Goal: Information Seeking & Learning: Learn about a topic

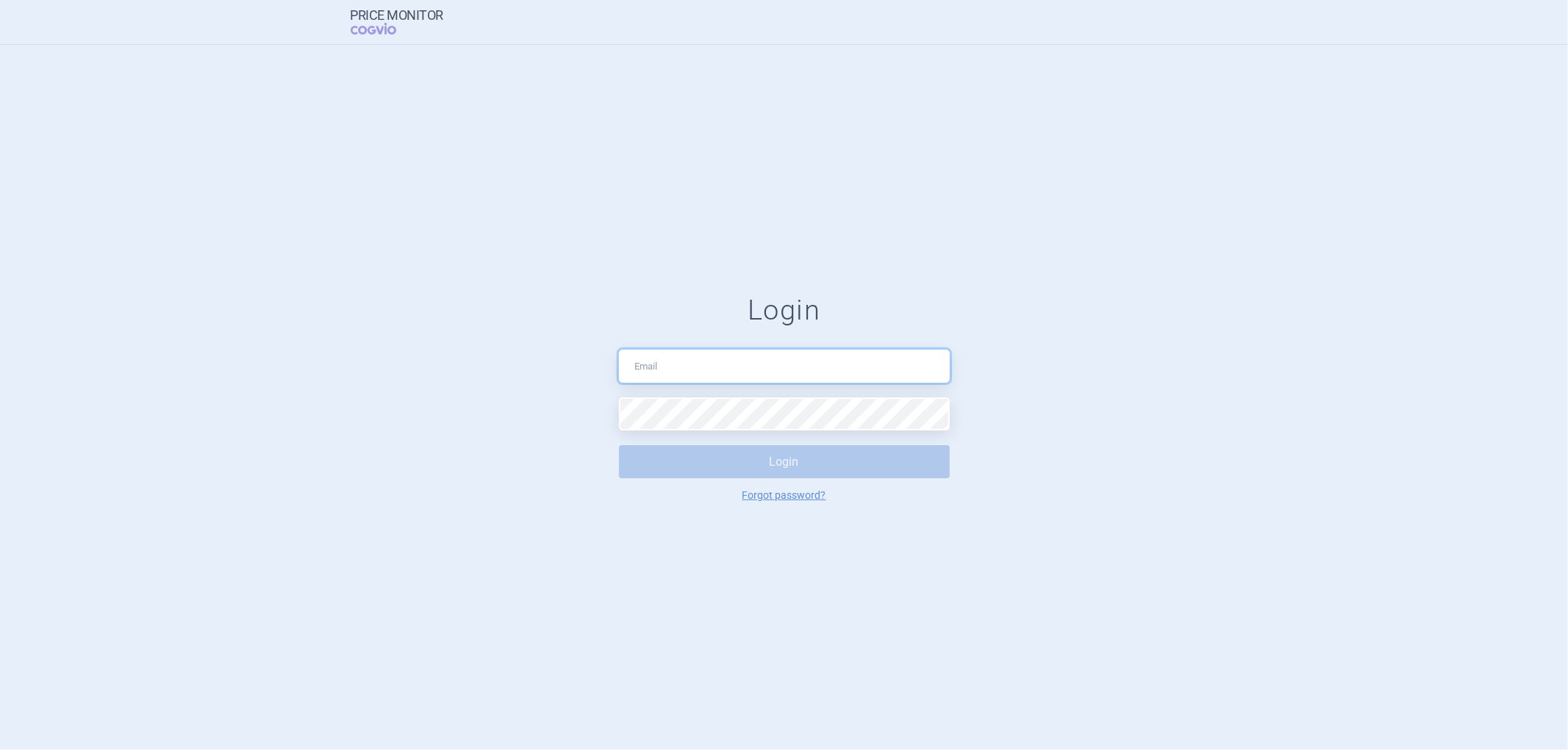
type input "michal.matousek@swixxbiopharma.com"
click at [710, 466] on button "Login" at bounding box center [784, 461] width 331 height 33
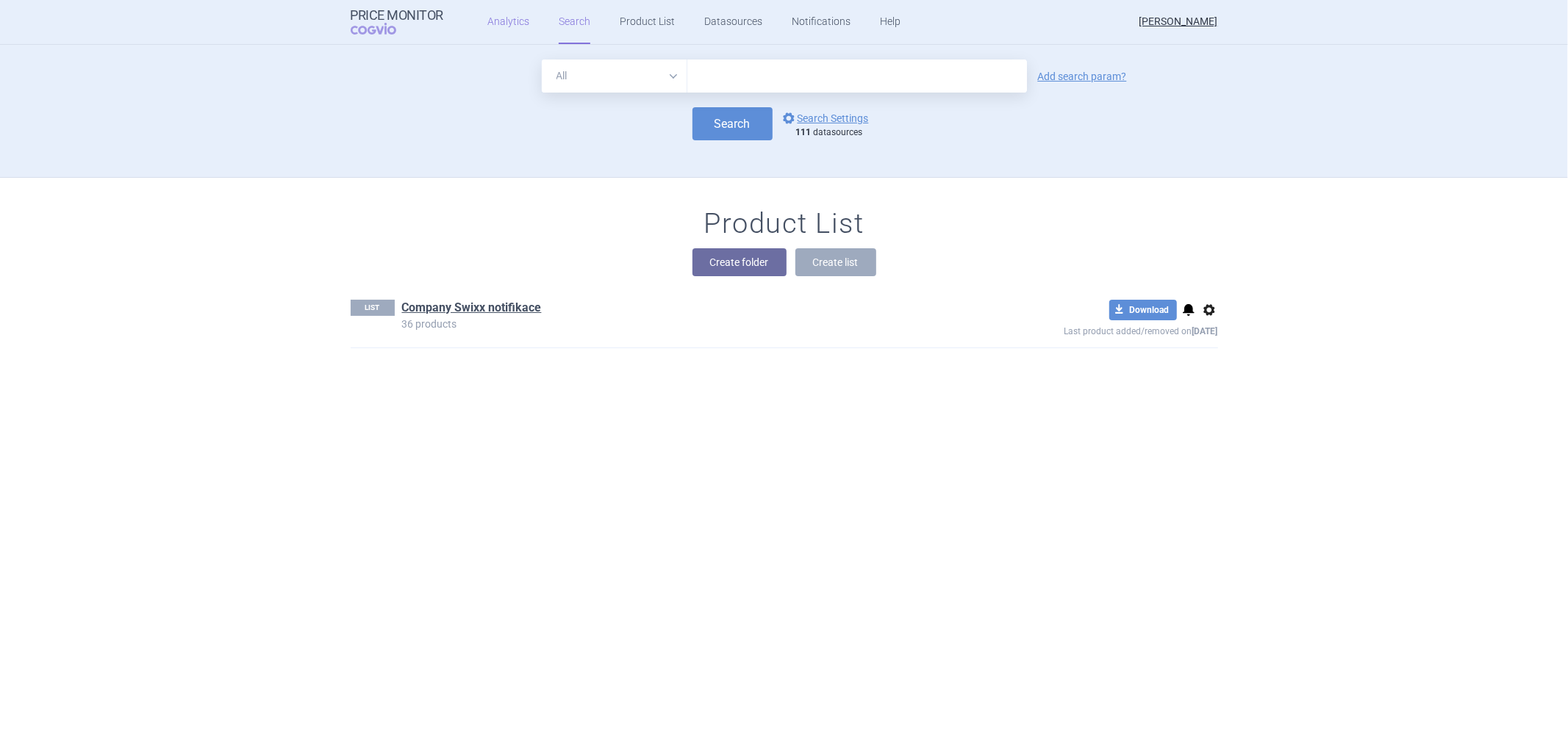
click at [500, 22] on link "Analytics" at bounding box center [508, 22] width 41 height 44
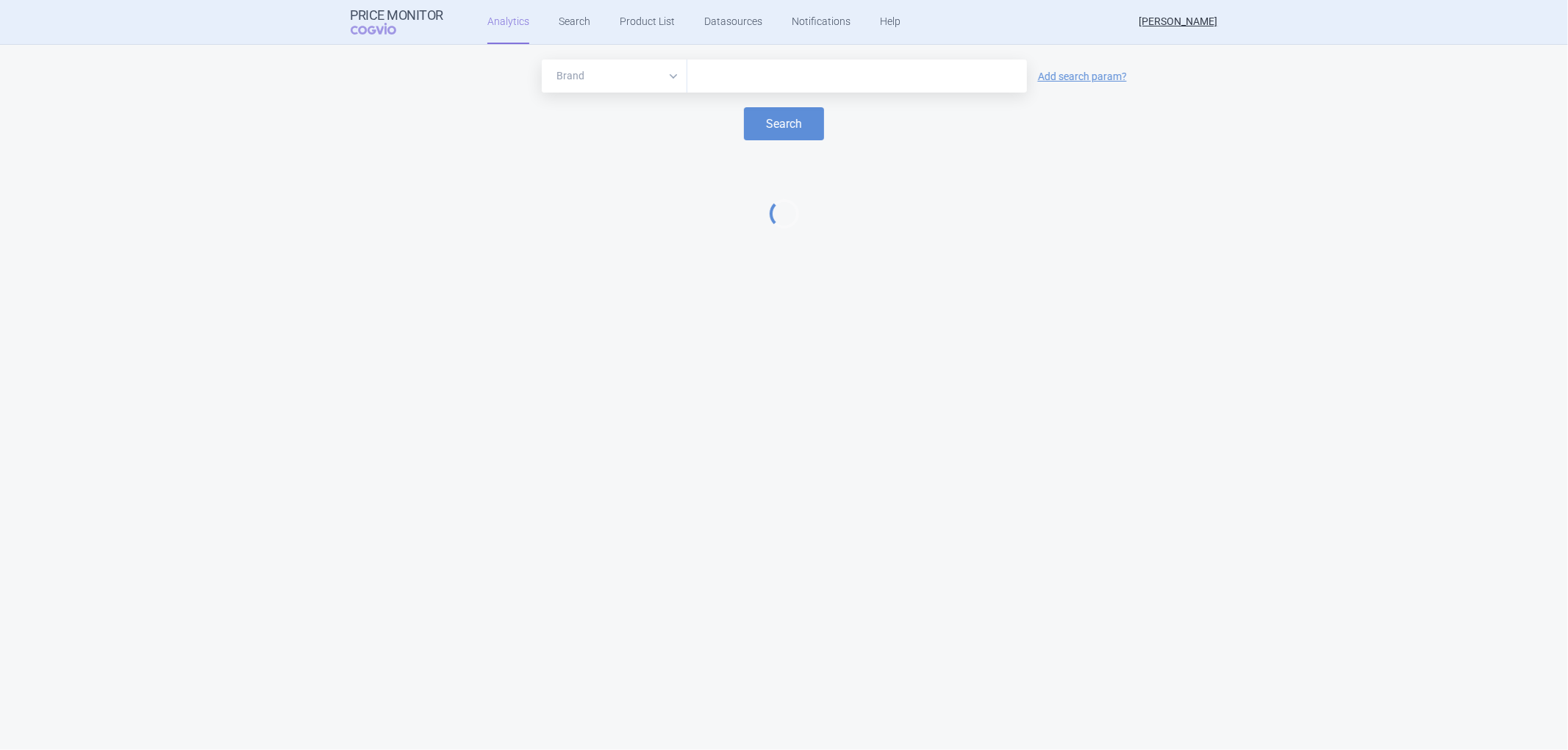
click at [722, 75] on input "text" at bounding box center [857, 77] width 325 height 19
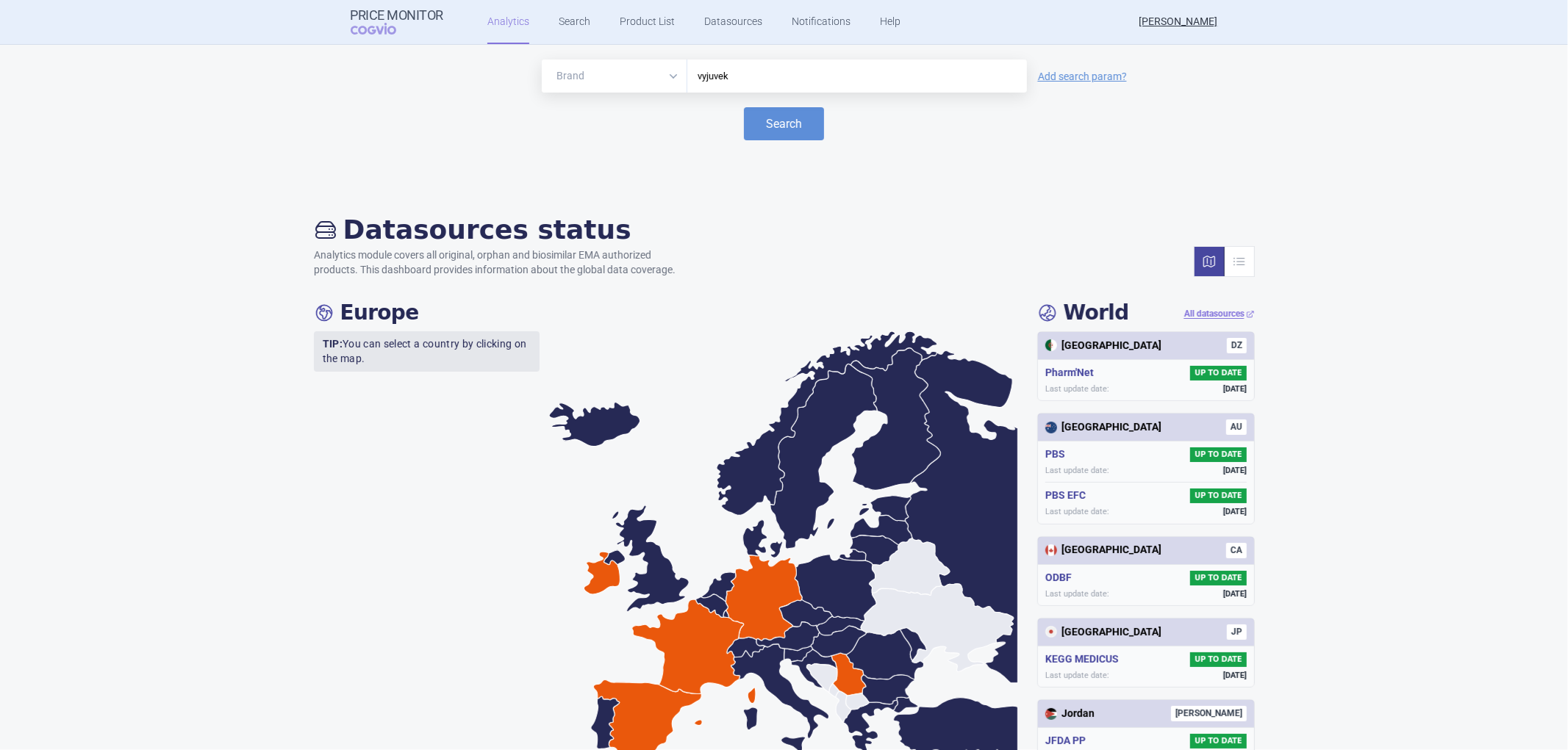
click at [738, 72] on input "vyjuvek" at bounding box center [857, 77] width 325 height 19
type input "vyjuvek"
click at [765, 122] on button "Search" at bounding box center [784, 124] width 80 height 33
click at [725, 71] on input "vyjuvek" at bounding box center [857, 77] width 325 height 19
click at [749, 72] on input "vyjuvek" at bounding box center [857, 77] width 325 height 19
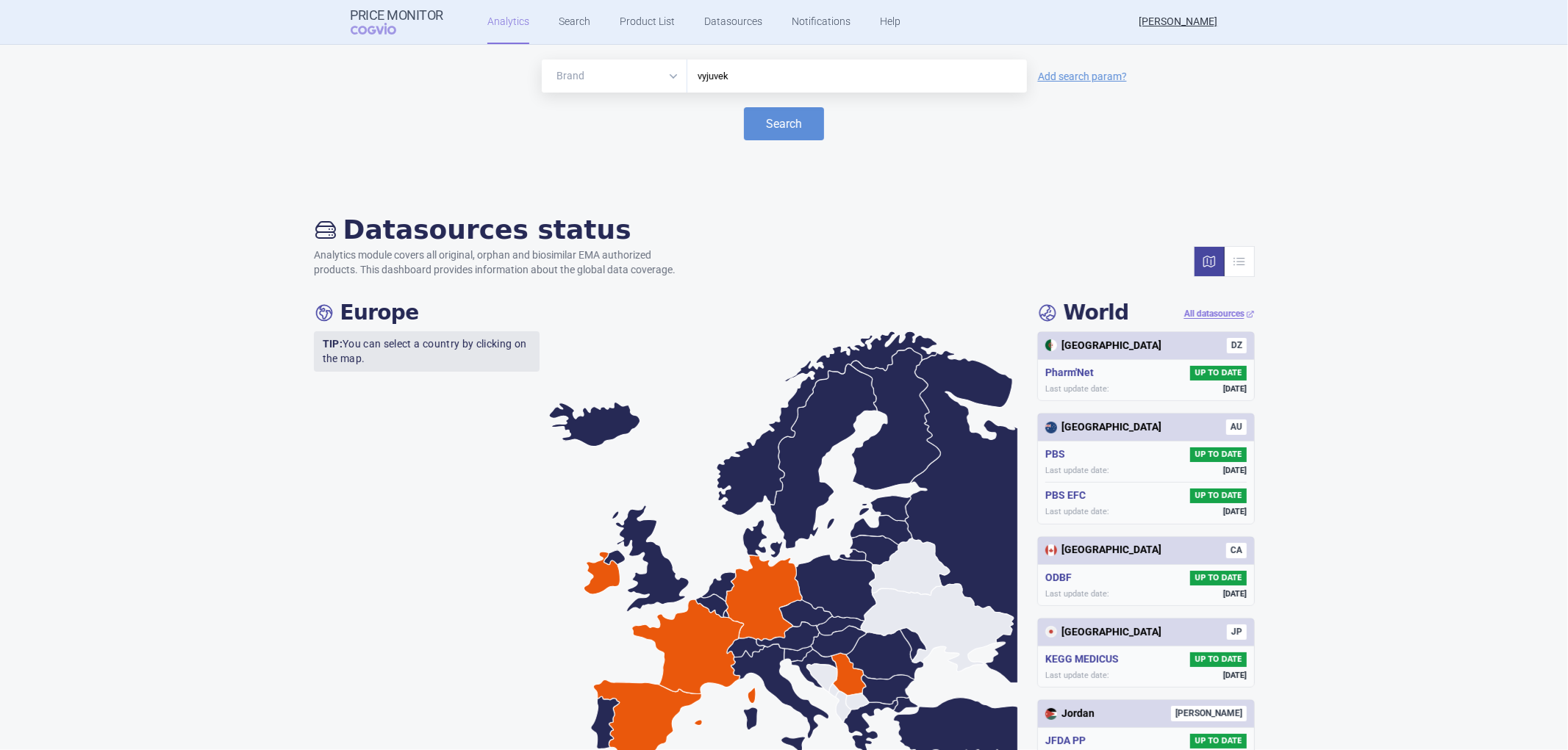
drag, startPoint x: 724, startPoint y: 73, endPoint x: 687, endPoint y: 74, distance: 37.0
click at [688, 74] on div "vyjuvek" at bounding box center [857, 75] width 340 height 33
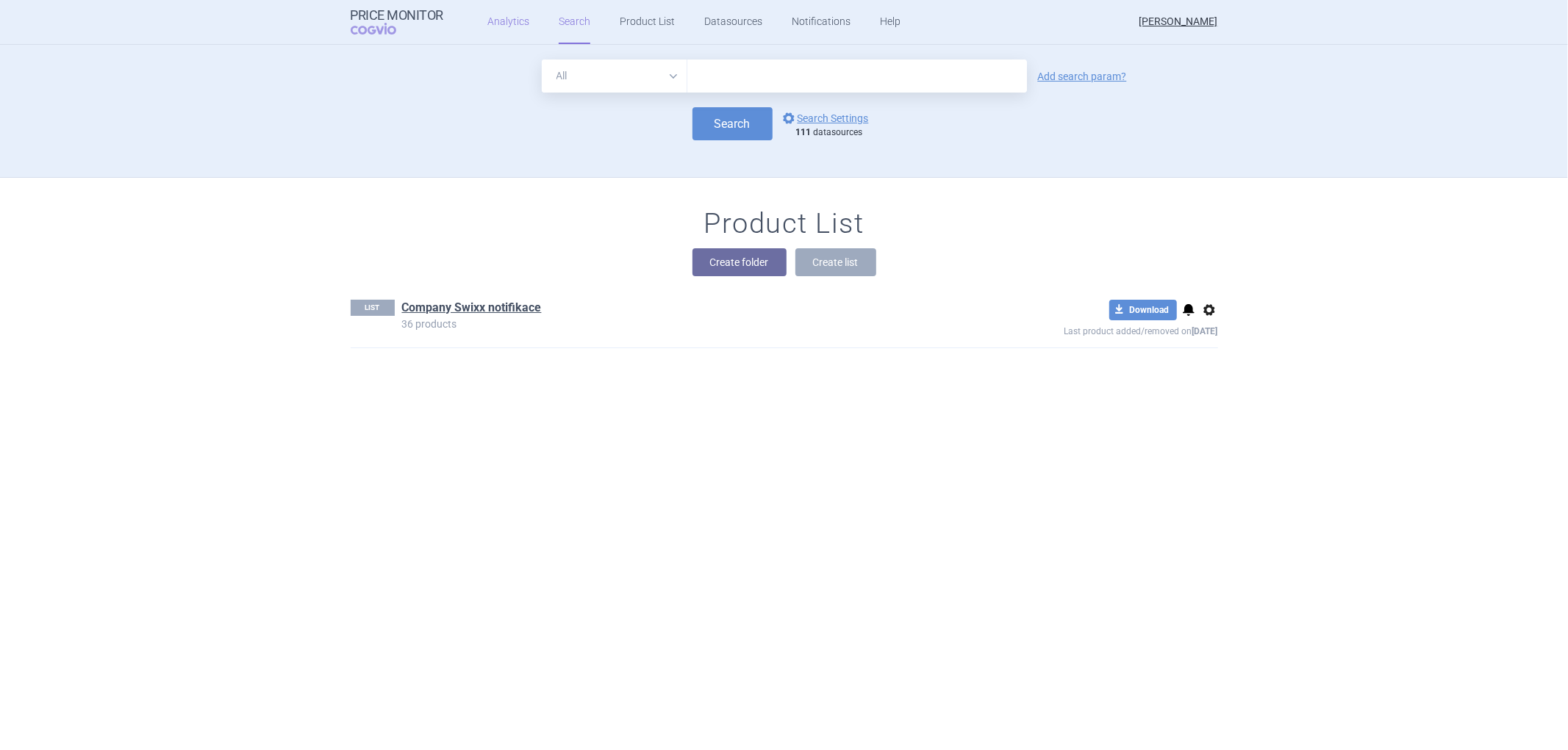
click at [509, 23] on link "Analytics" at bounding box center [508, 22] width 41 height 44
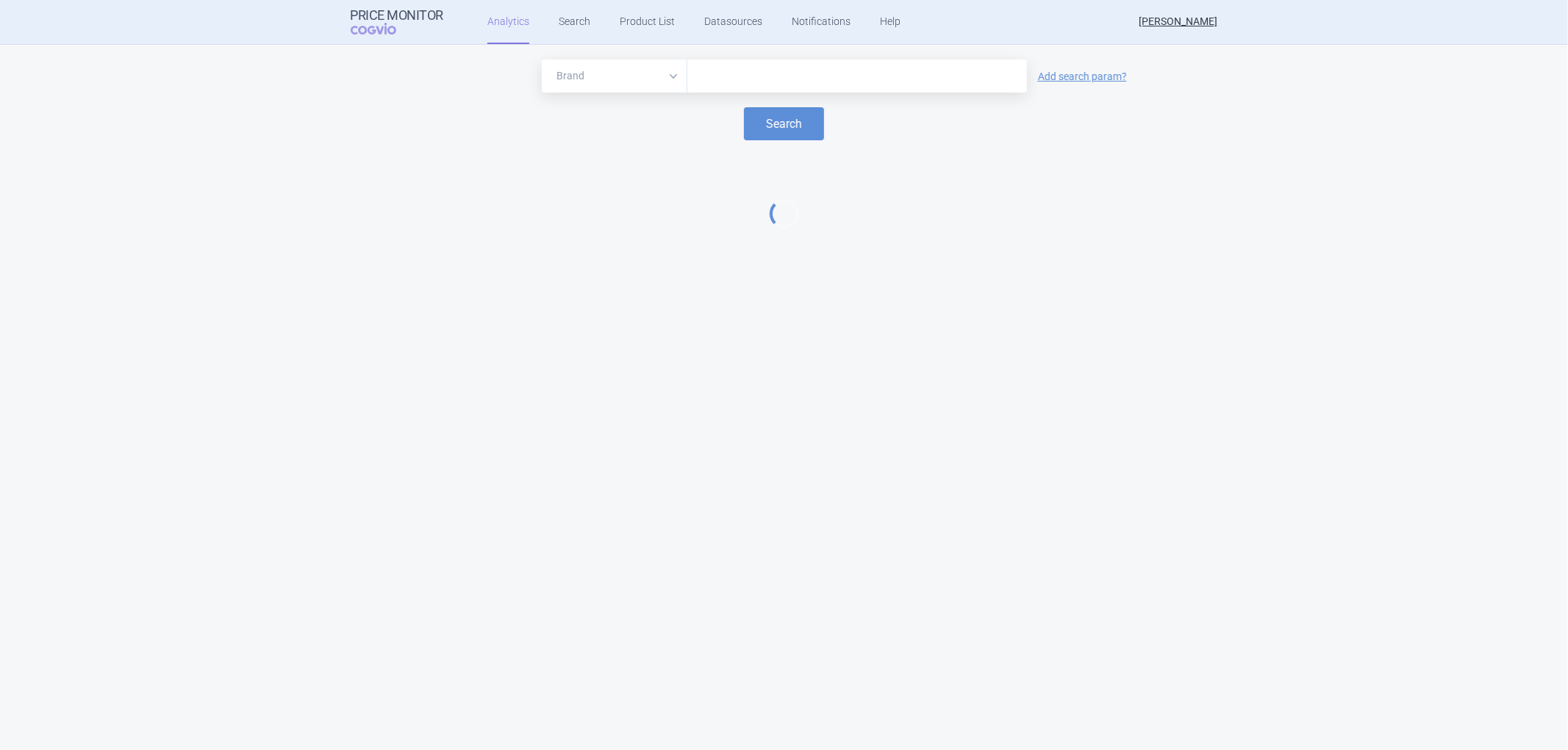
click at [718, 71] on input "text" at bounding box center [857, 77] width 325 height 19
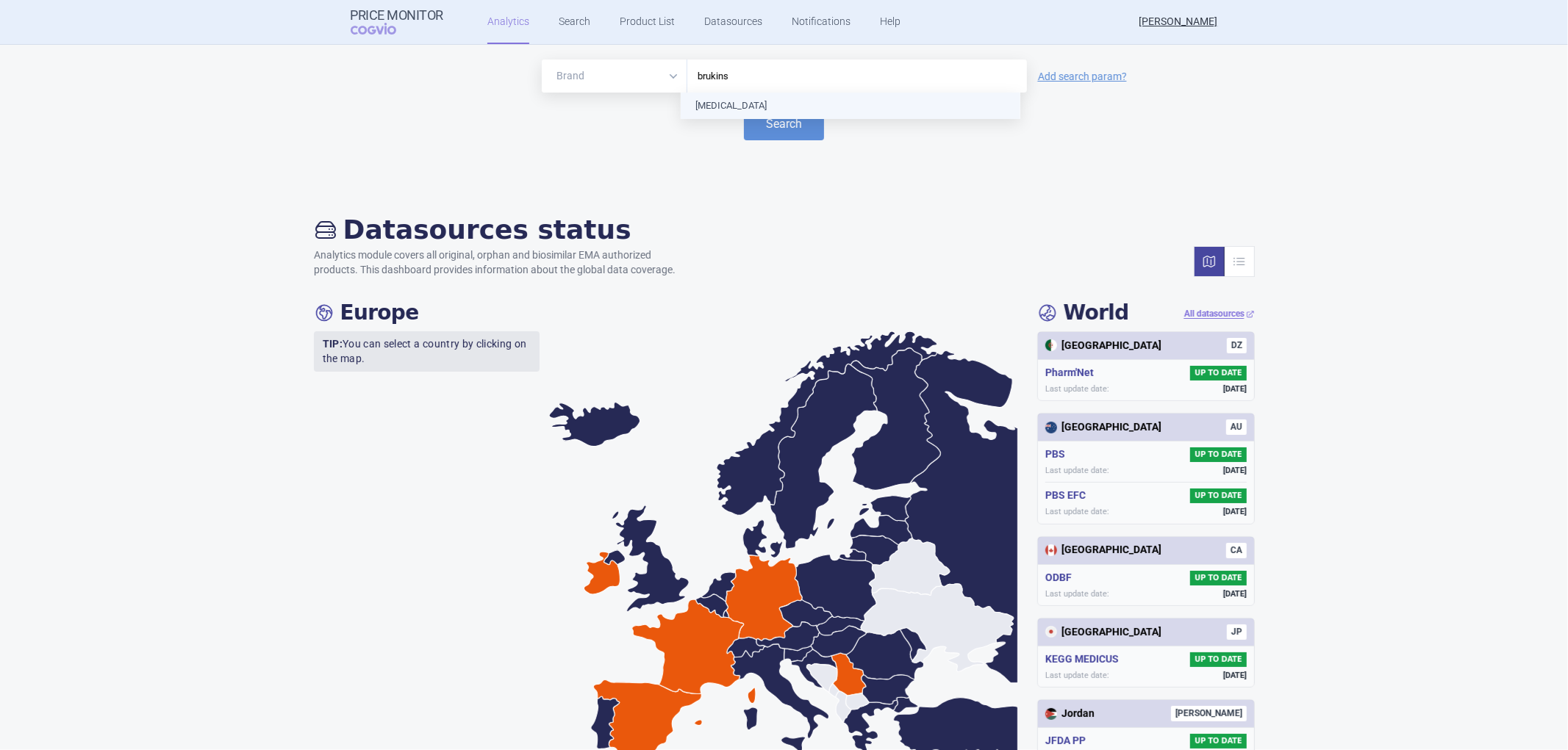
type input "[MEDICAL_DATA]"
click at [751, 121] on button "Search" at bounding box center [784, 124] width 80 height 33
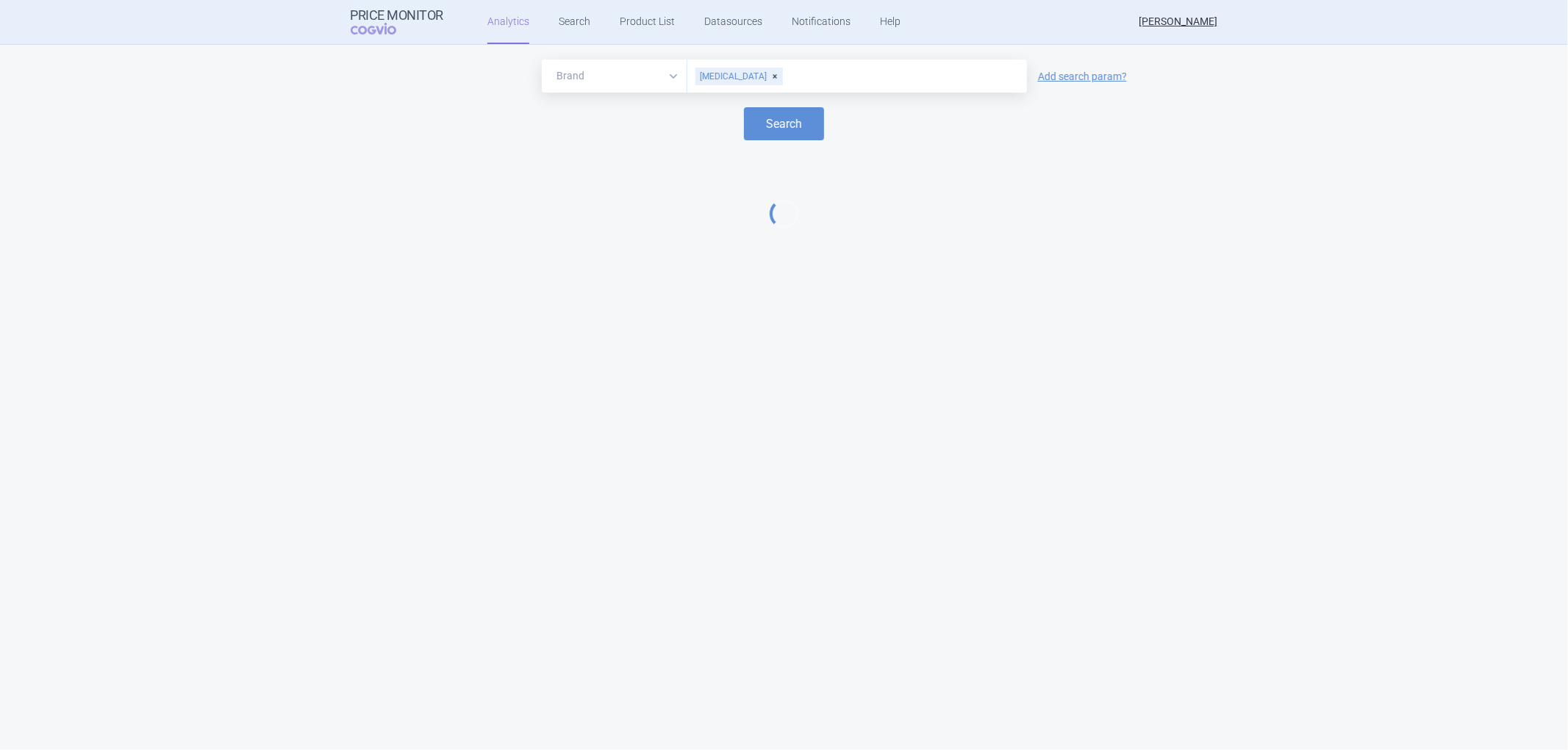
select select "EUR"
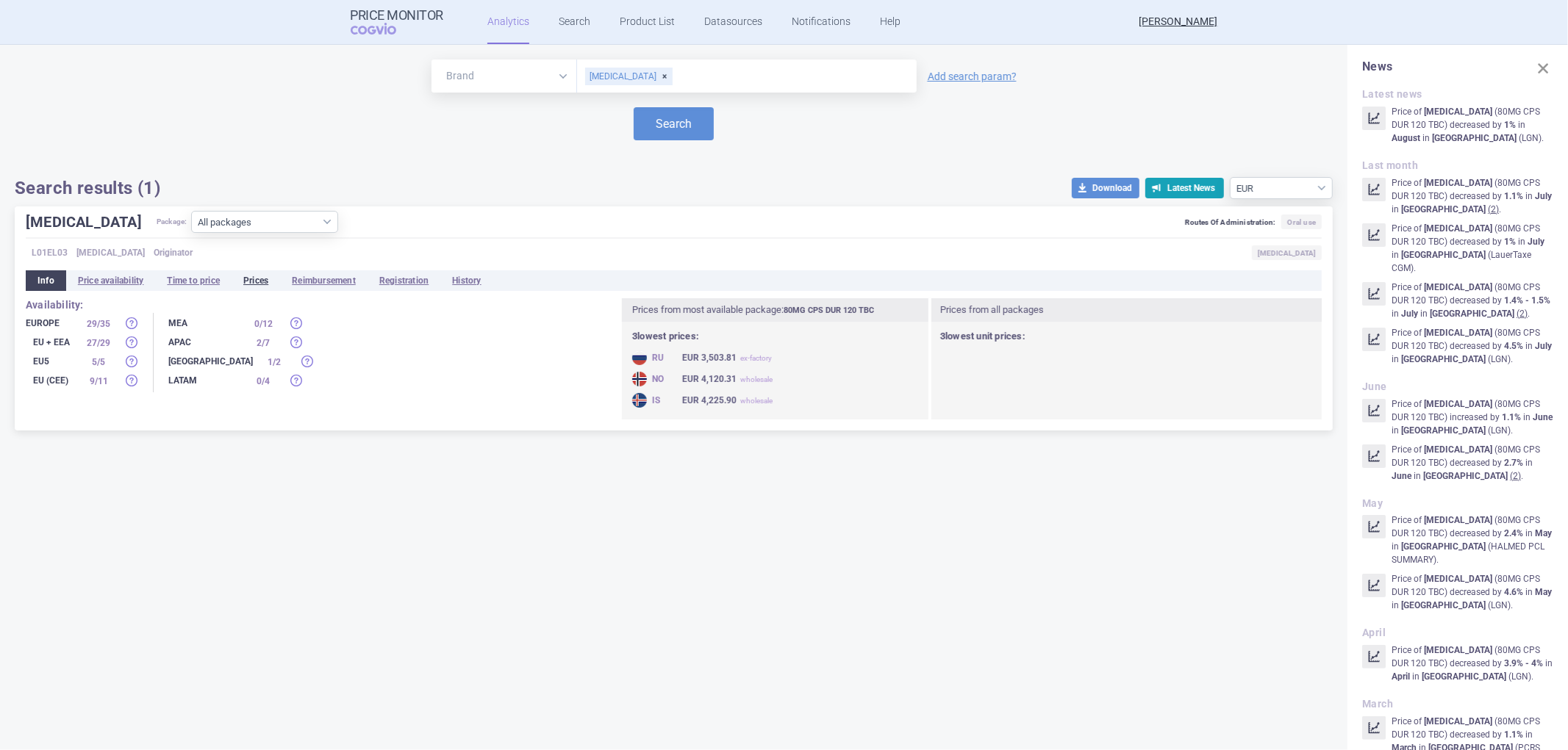
click at [268, 281] on li "Prices" at bounding box center [255, 280] width 49 height 20
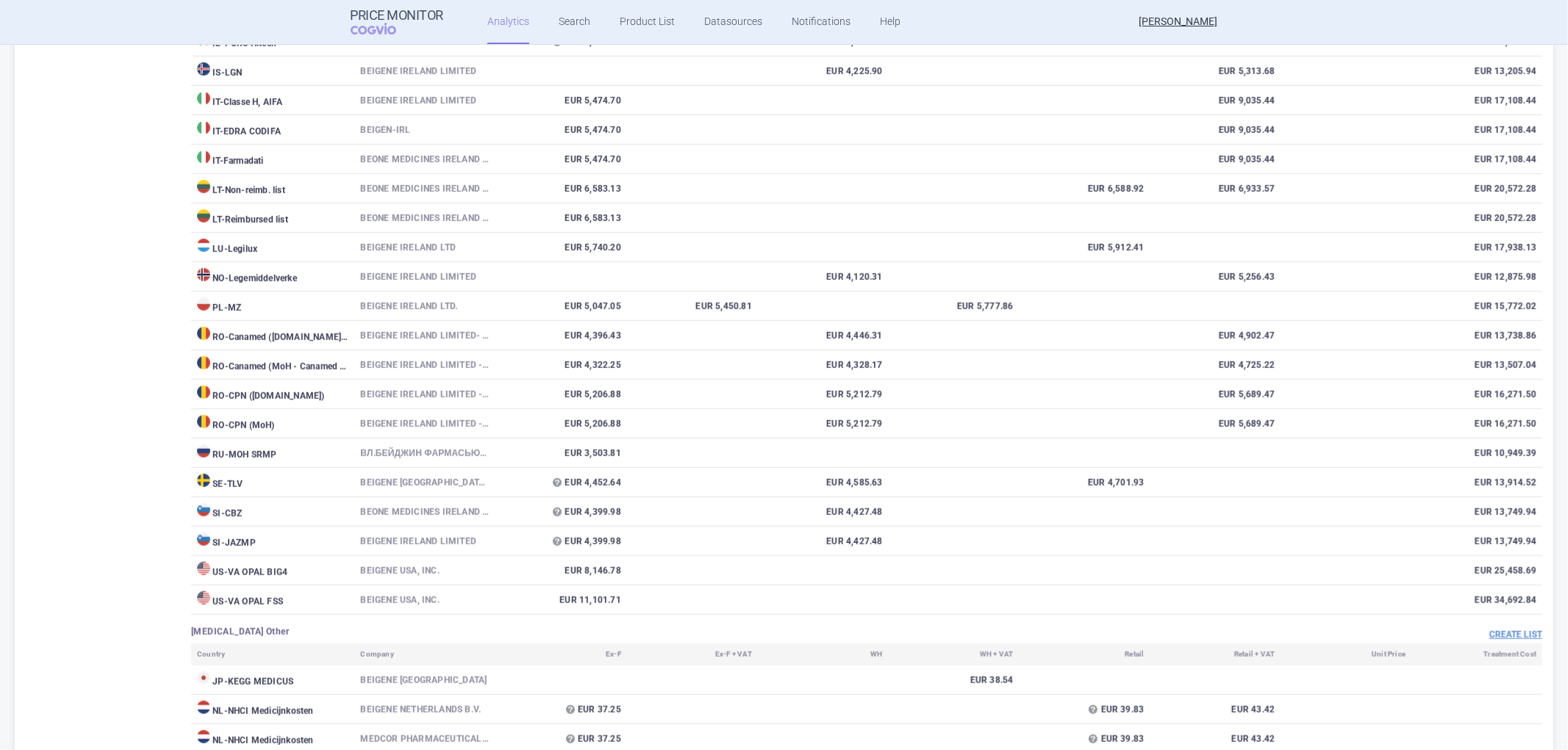
scroll to position [979, 0]
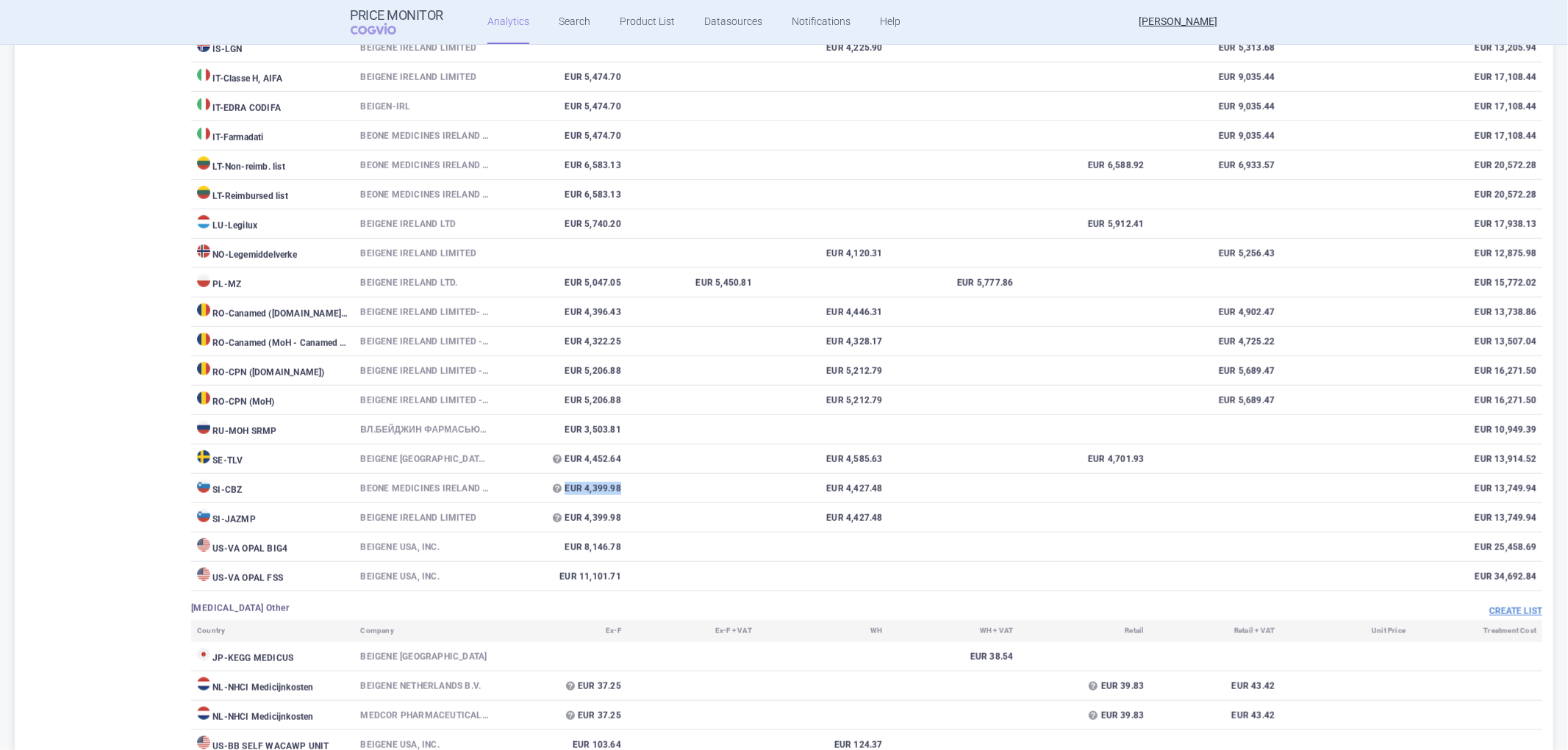
drag, startPoint x: 562, startPoint y: 510, endPoint x: 623, endPoint y: 516, distance: 61.3
click at [623, 503] on tr "SI - CBZ BeOne Medicines Ireland Limited EUR 4,399.98 EUR 4,427.48 EUR 13,749.94" at bounding box center [867, 488] width 1351 height 29
copy td "EUR 4,399.98"
